Goal: Use online tool/utility: Utilize a website feature to perform a specific function

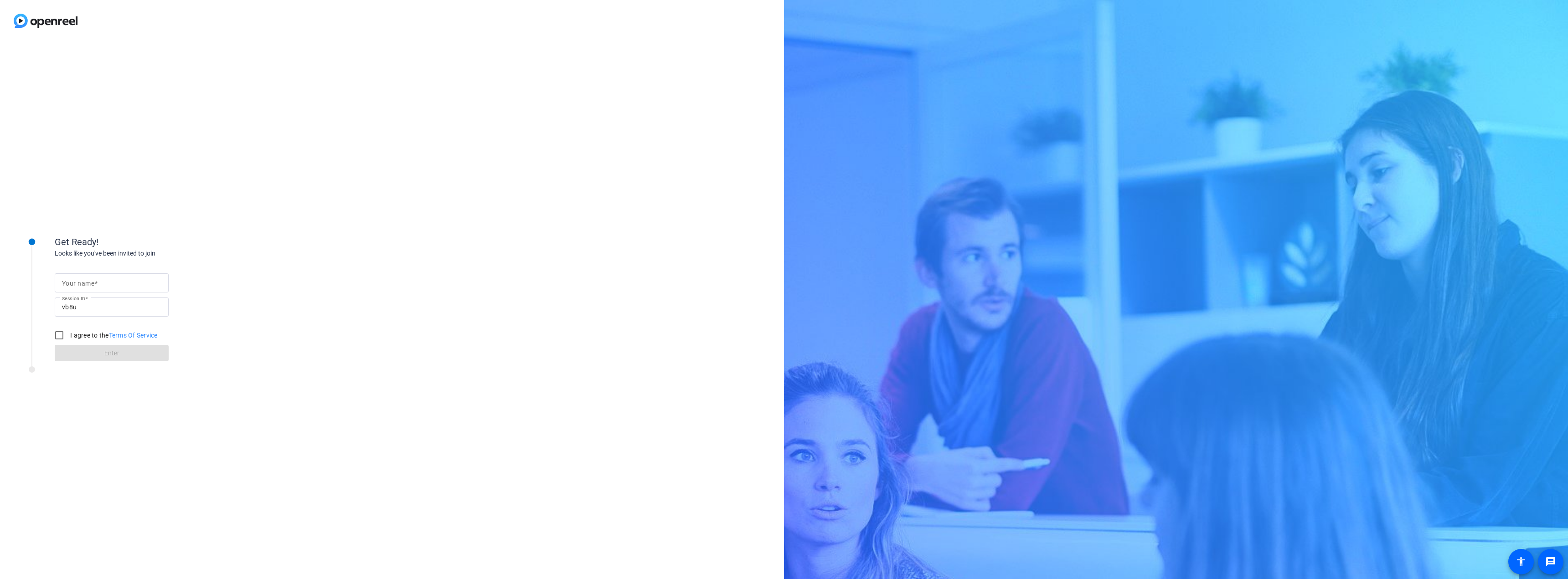
click at [116, 286] on input "Your name" at bounding box center [112, 283] width 100 height 11
type input "[PERSON_NAME]"
click at [55, 337] on input "I agree to the Terms Of Service" at bounding box center [59, 335] width 18 height 18
checkbox input "true"
click at [81, 353] on span at bounding box center [112, 353] width 114 height 22
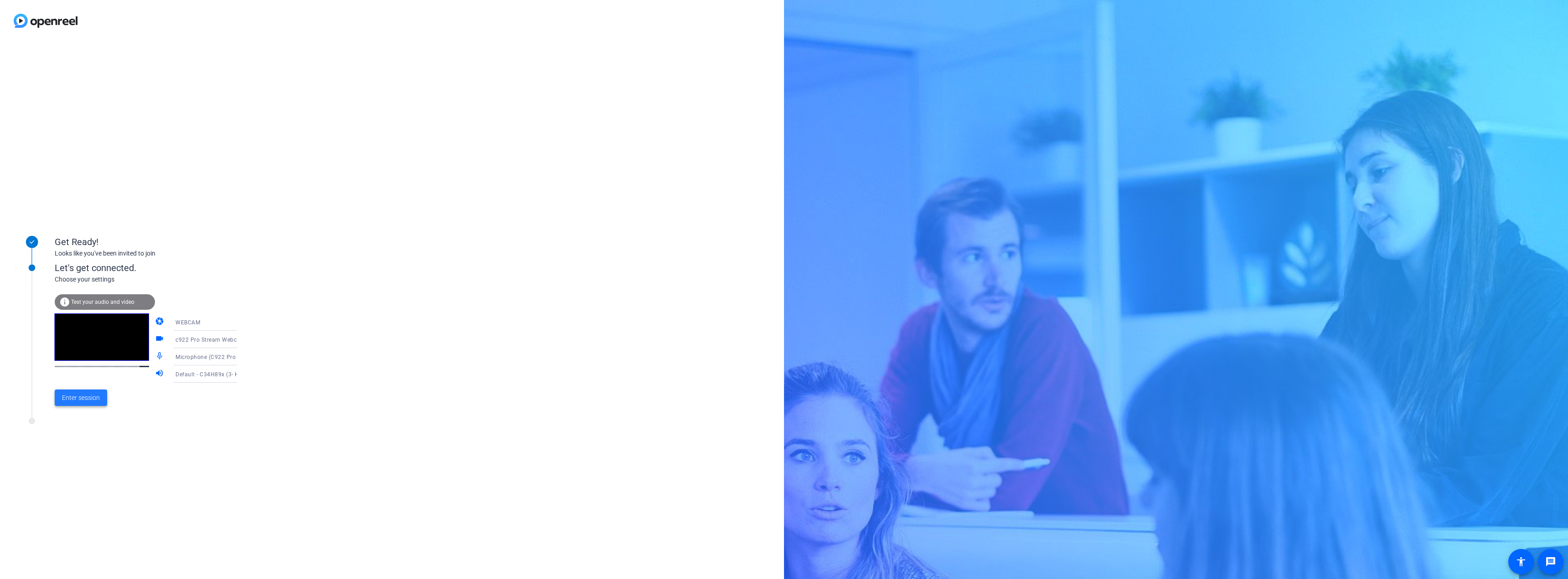
click at [82, 401] on span "Enter session" at bounding box center [81, 398] width 38 height 10
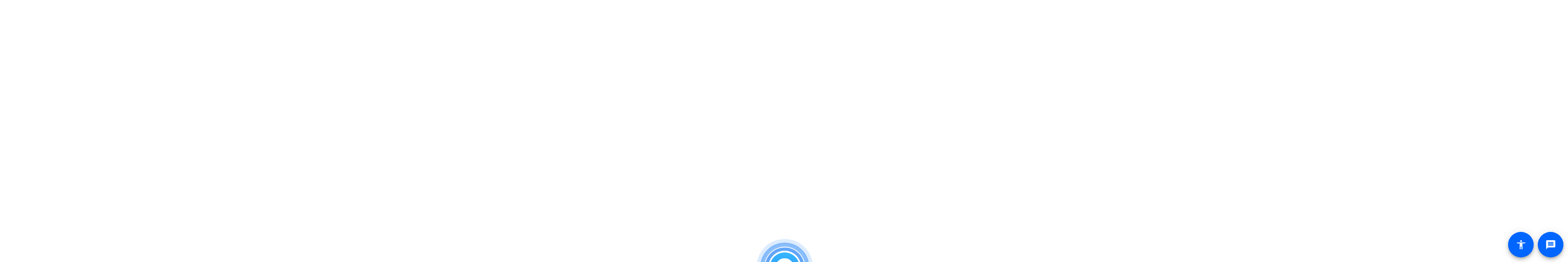
click at [959, 157] on html "Accessibility Screen-Reader Guide, Feedback, and Issue Reporting | New window P…" at bounding box center [784, 131] width 1568 height 262
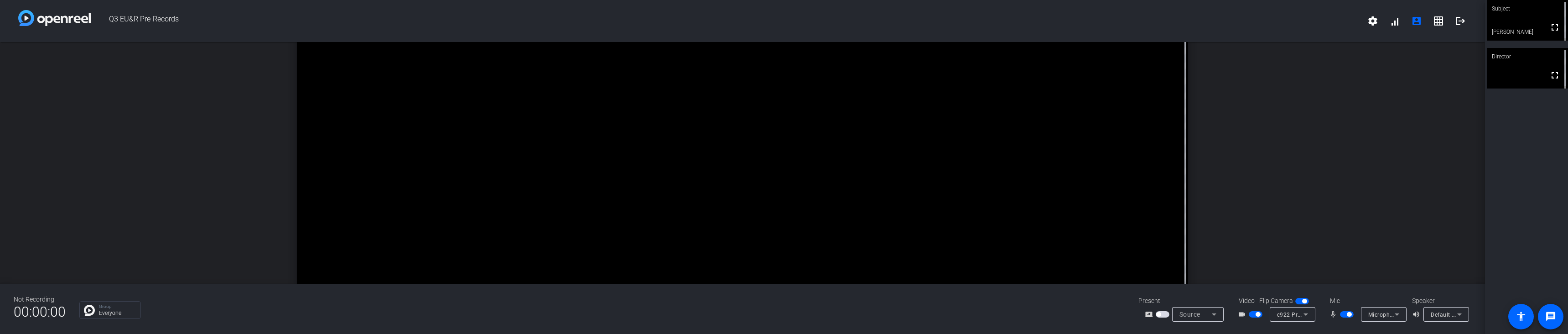
click at [1459, 315] on icon at bounding box center [1459, 315] width 5 height 3
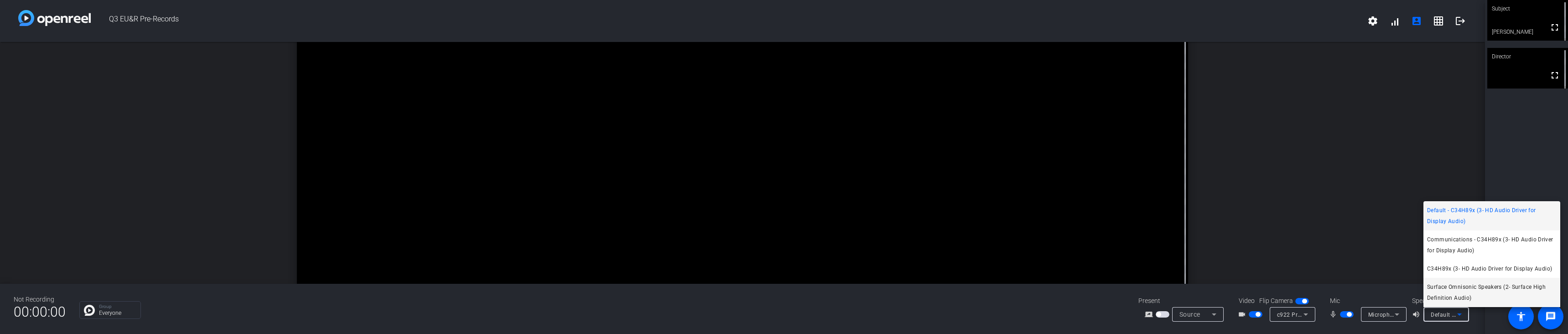
click at [1454, 294] on span "Surface Omnisonic Speakers (2- Surface High Definition Audio)" at bounding box center [1492, 293] width 129 height 22
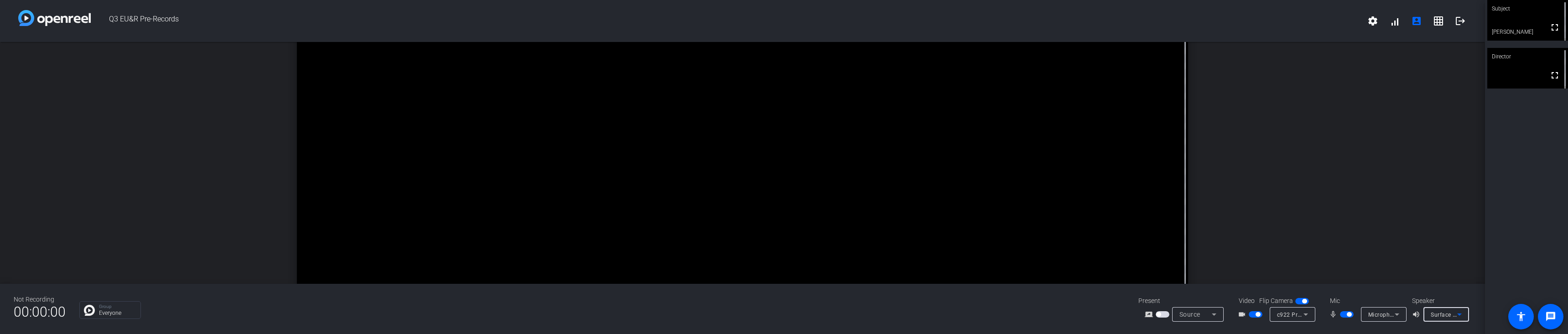
click at [1415, 314] on mat-icon "volume_up" at bounding box center [1417, 314] width 11 height 11
click at [1462, 313] on icon at bounding box center [1459, 314] width 11 height 11
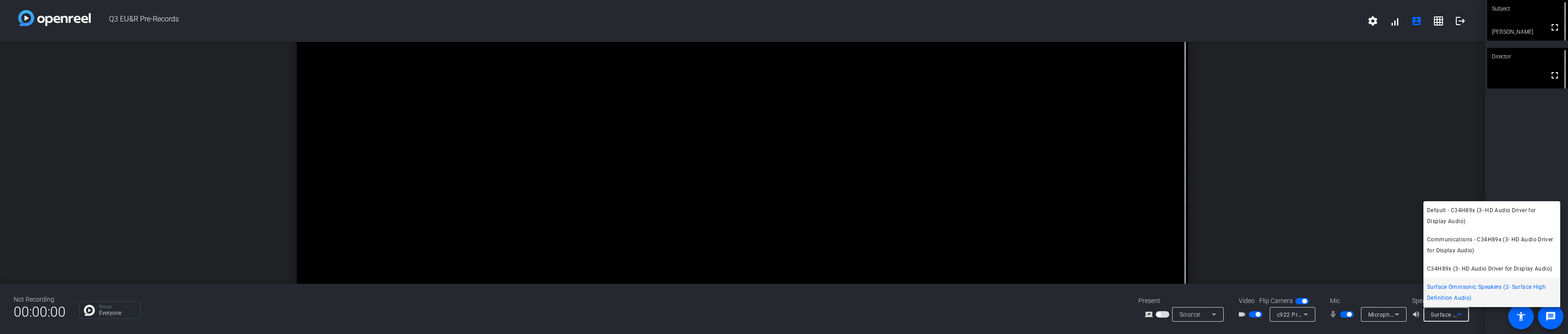
click at [1459, 291] on span "Surface Omnisonic Speakers (2- Surface High Definition Audio)" at bounding box center [1492, 293] width 129 height 22
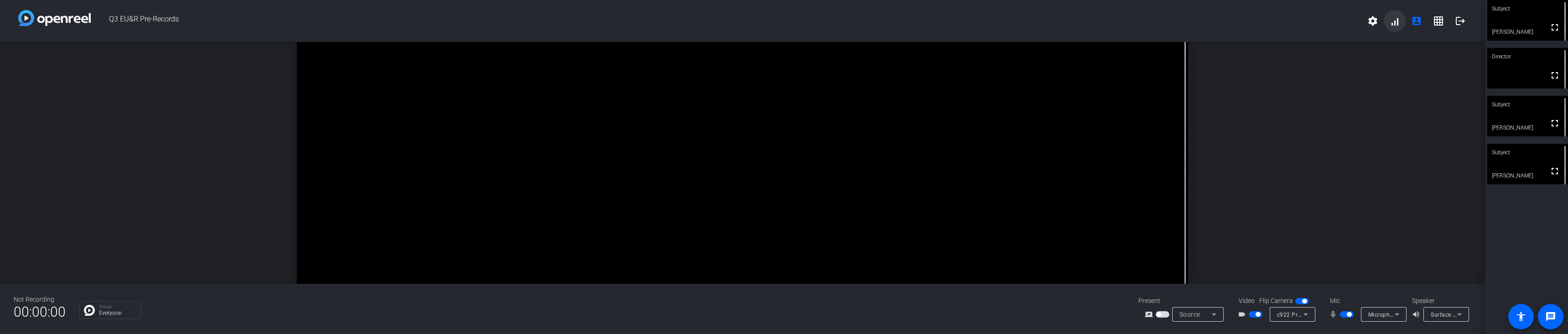
click at [1393, 23] on span at bounding box center [1394, 21] width 22 height 22
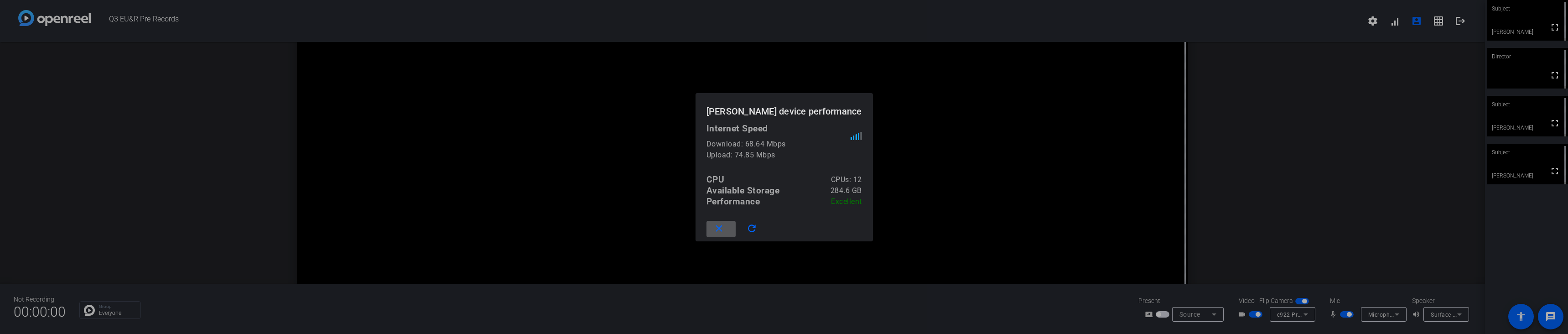
drag, startPoint x: 943, startPoint y: 162, endPoint x: 951, endPoint y: 155, distance: 10.6
click at [945, 162] on div at bounding box center [784, 167] width 1568 height 334
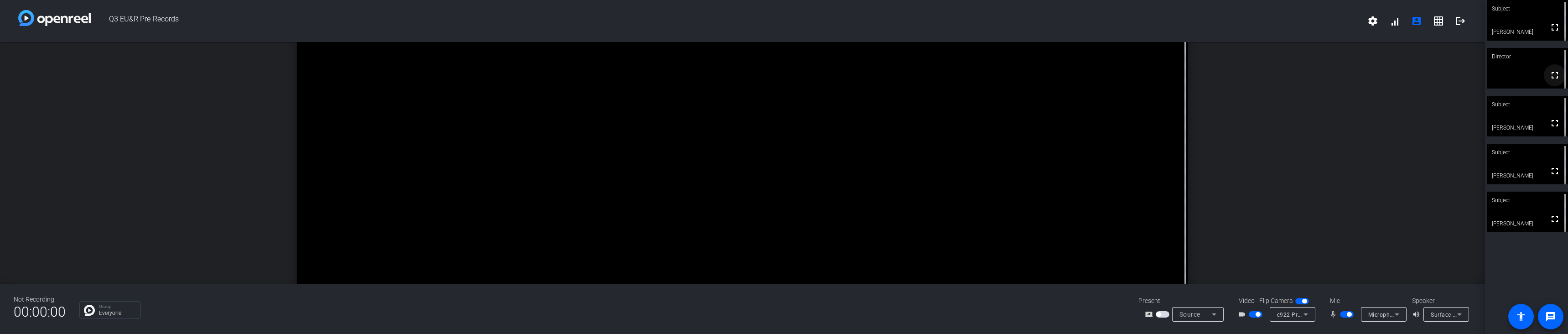
drag, startPoint x: 1554, startPoint y: 32, endPoint x: 1554, endPoint y: 87, distance: 55.0
click at [1554, 32] on mat-icon "fullscreen" at bounding box center [1554, 27] width 11 height 11
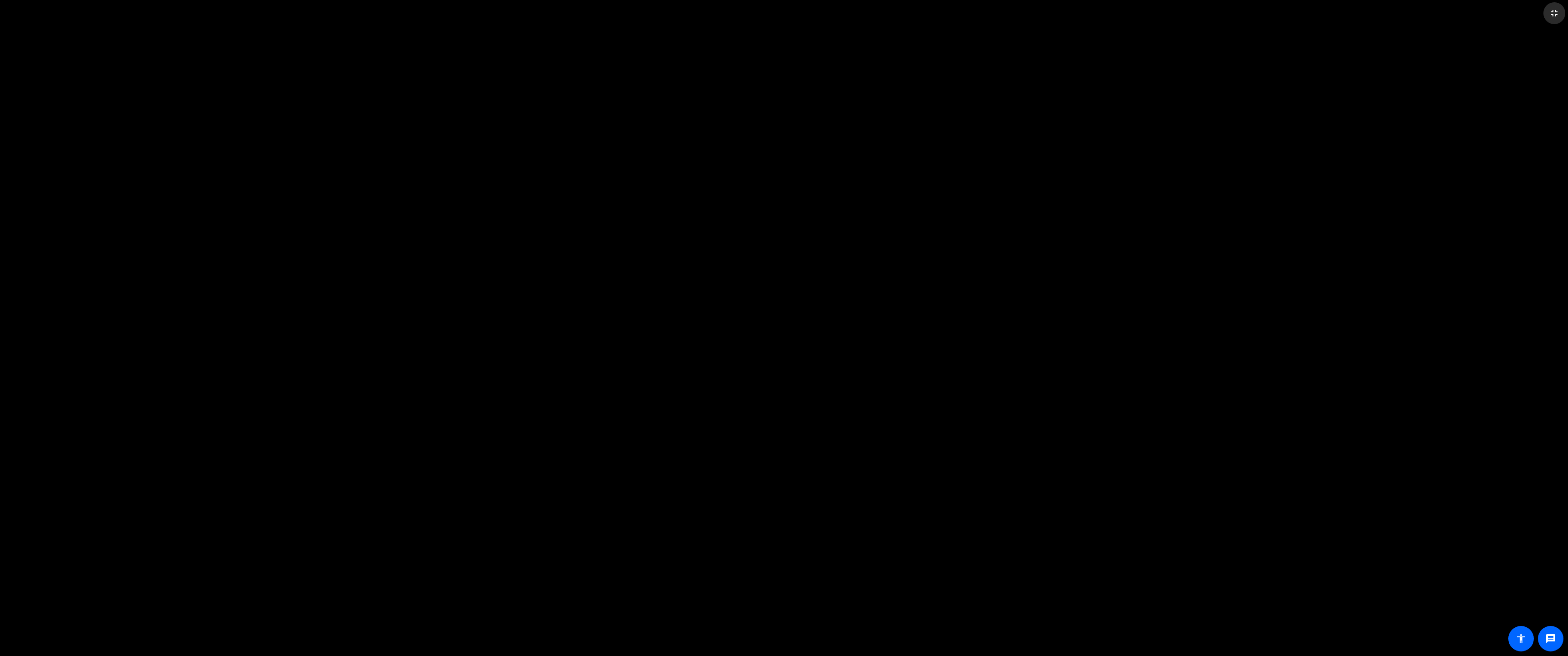
click at [1557, 11] on mat-icon "fullscreen_exit" at bounding box center [1554, 13] width 11 height 11
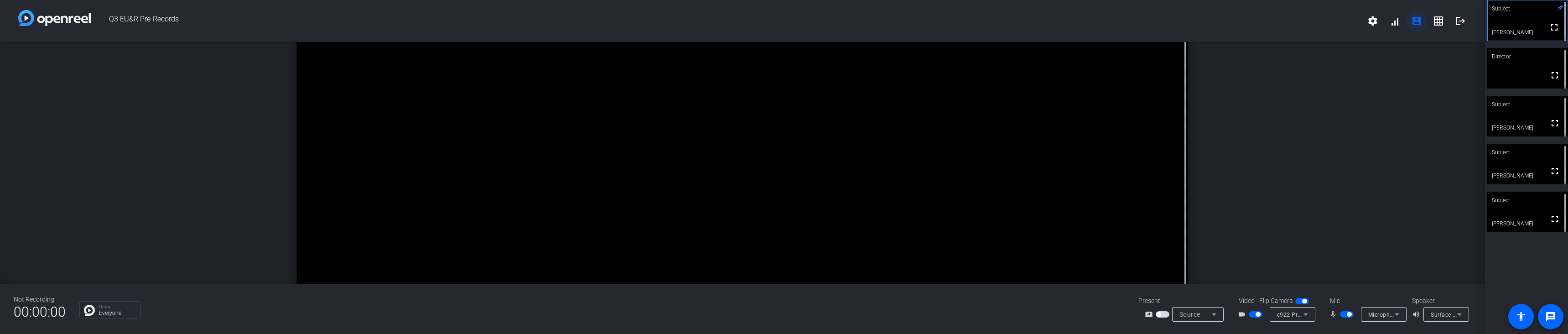
click at [1411, 23] on mat-icon "account_box" at bounding box center [1417, 21] width 11 height 11
click at [1517, 70] on video at bounding box center [1527, 68] width 81 height 41
click at [1523, 318] on mat-icon "accessibility" at bounding box center [1521, 316] width 11 height 11
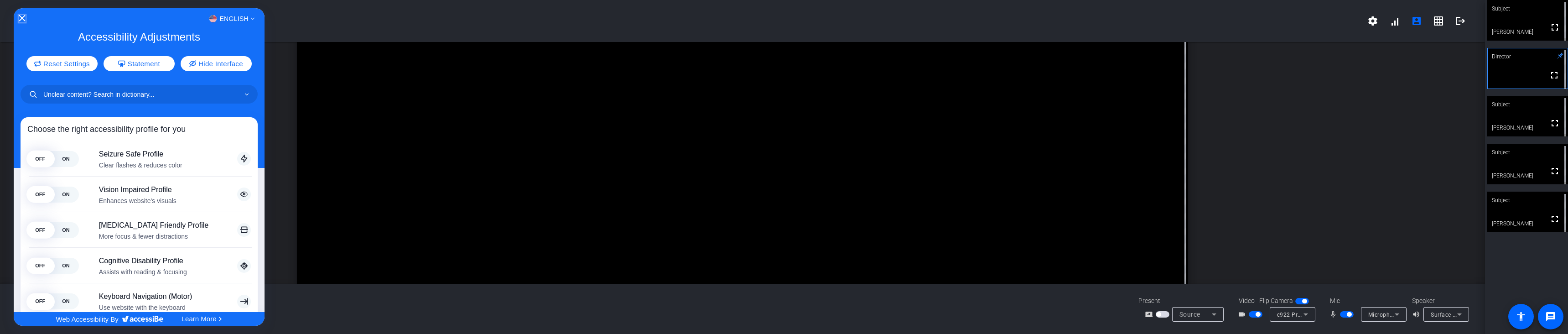
click at [23, 16] on icon "Close Accessibility Interface" at bounding box center [22, 18] width 6 height 6
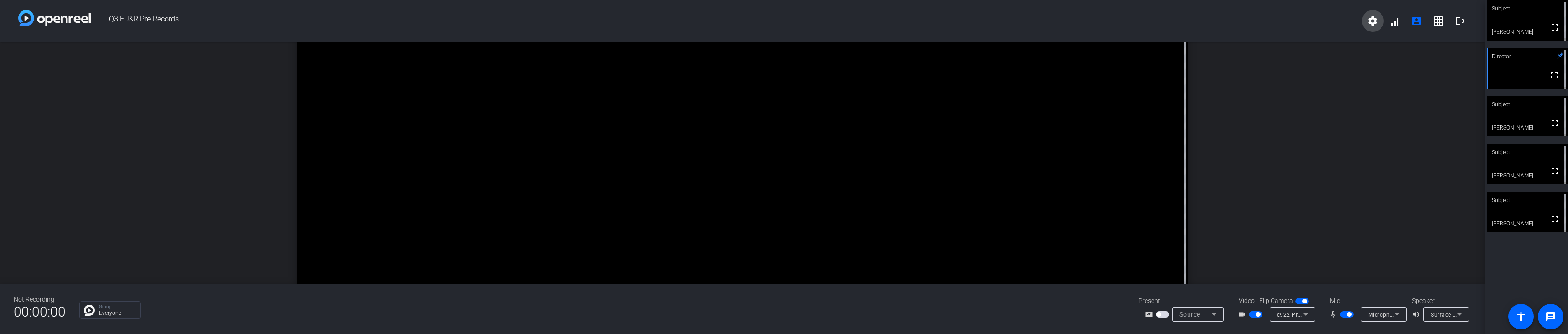
click at [1376, 25] on mat-icon "settings" at bounding box center [1372, 21] width 11 height 11
click at [1376, 25] on div at bounding box center [784, 167] width 1568 height 334
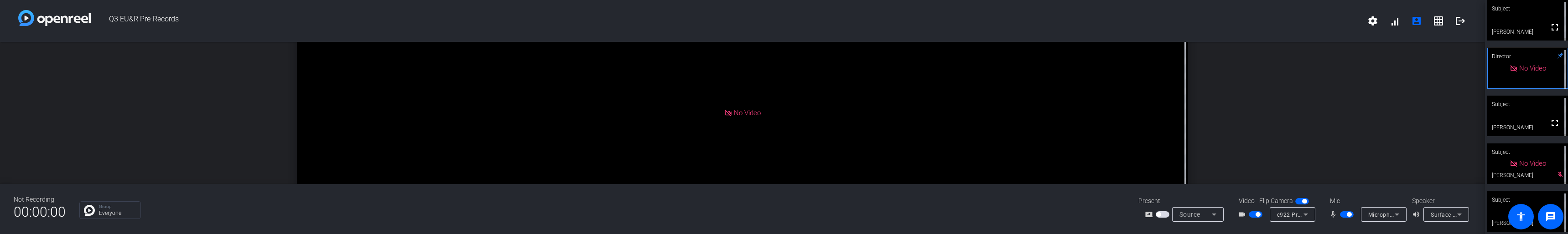
click at [1345, 211] on span "button" at bounding box center [1347, 215] width 14 height 6
click at [1349, 215] on span "button" at bounding box center [1349, 214] width 5 height 5
click at [1349, 215] on span "button" at bounding box center [1347, 215] width 14 height 6
click at [1343, 214] on div at bounding box center [1348, 215] width 16 height 6
